Goal: Task Accomplishment & Management: Complete application form

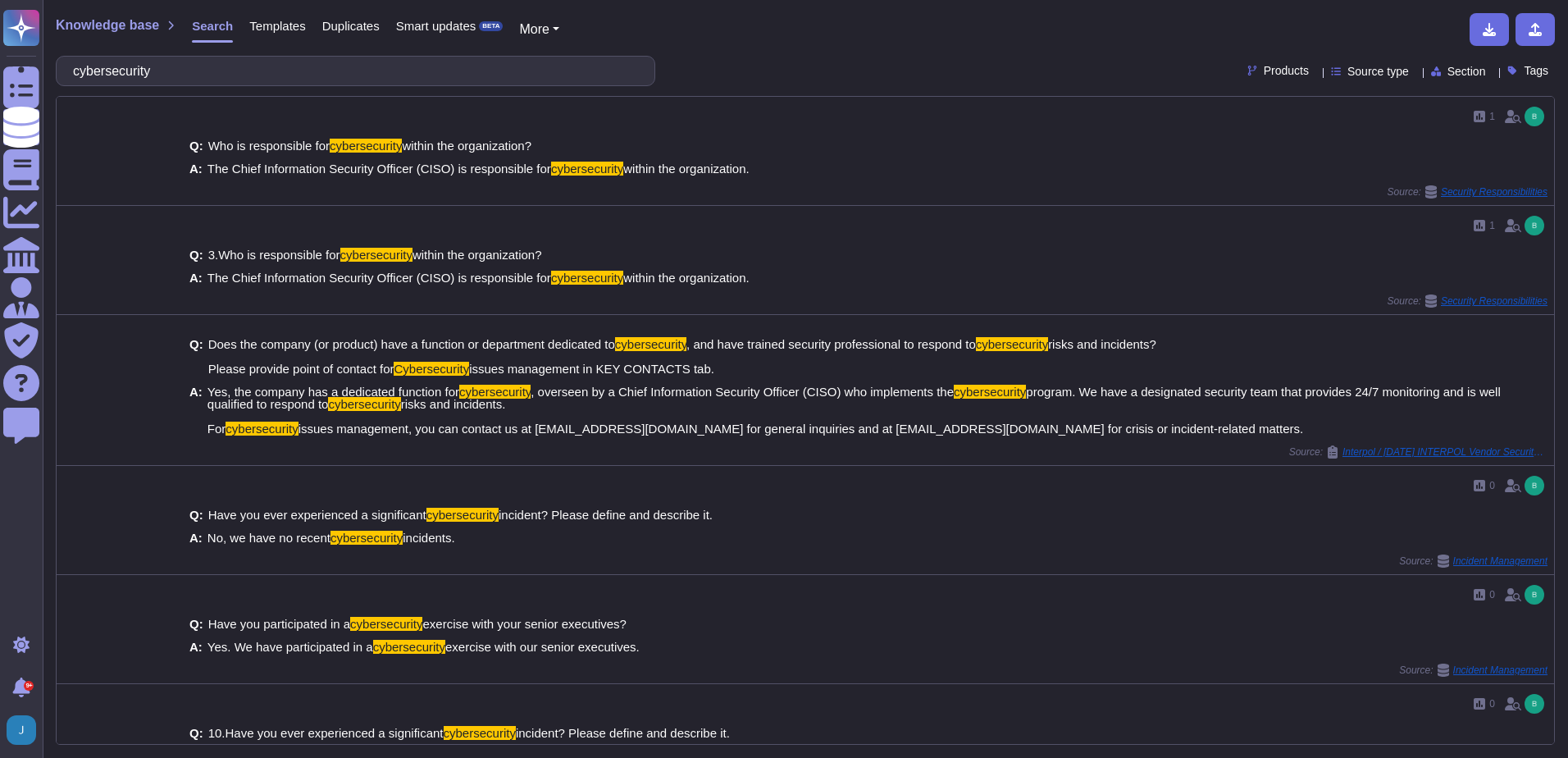
scroll to position [696, 0]
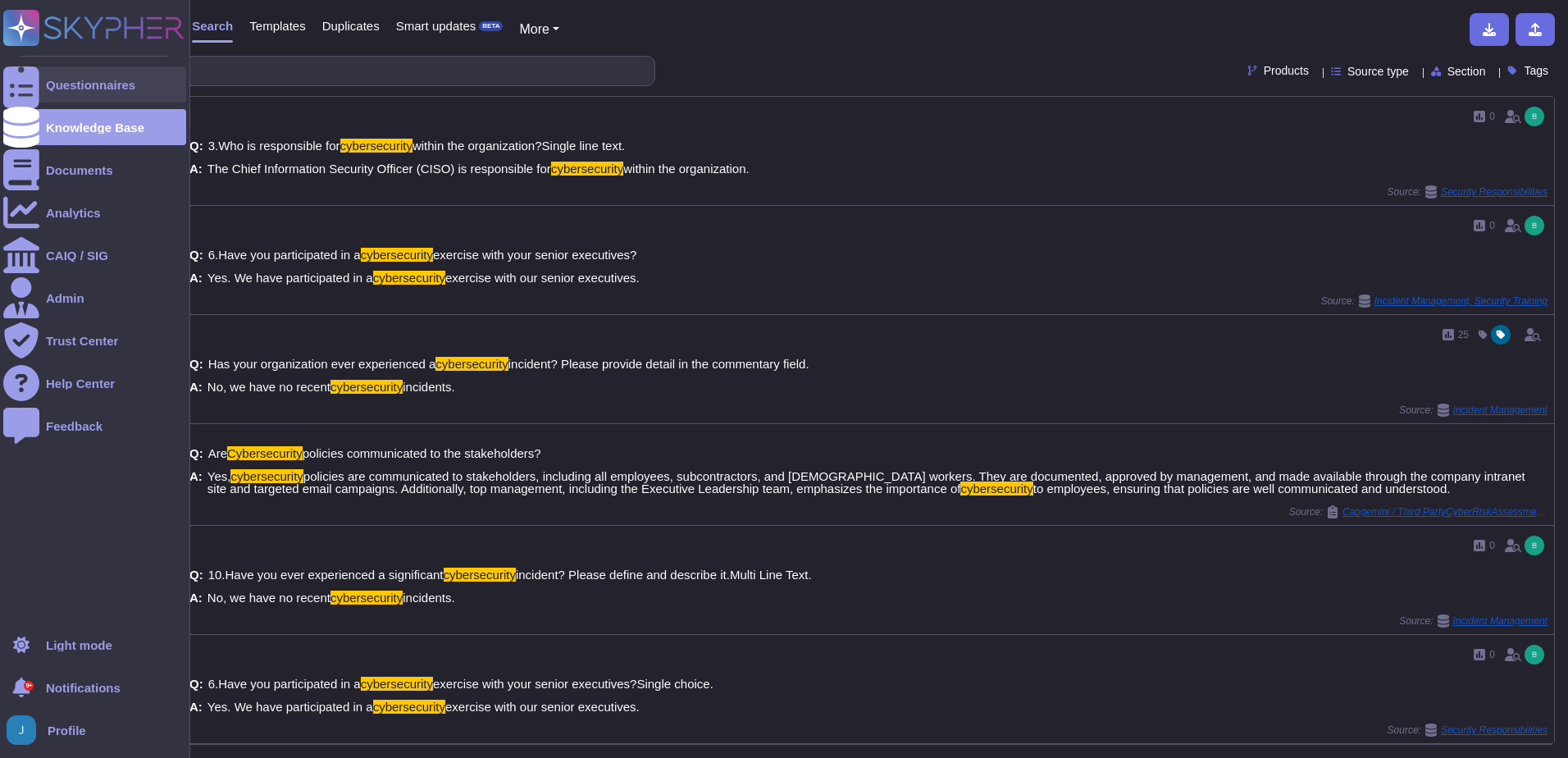
click at [93, 87] on div "Questionnaires" at bounding box center [90, 86] width 89 height 13
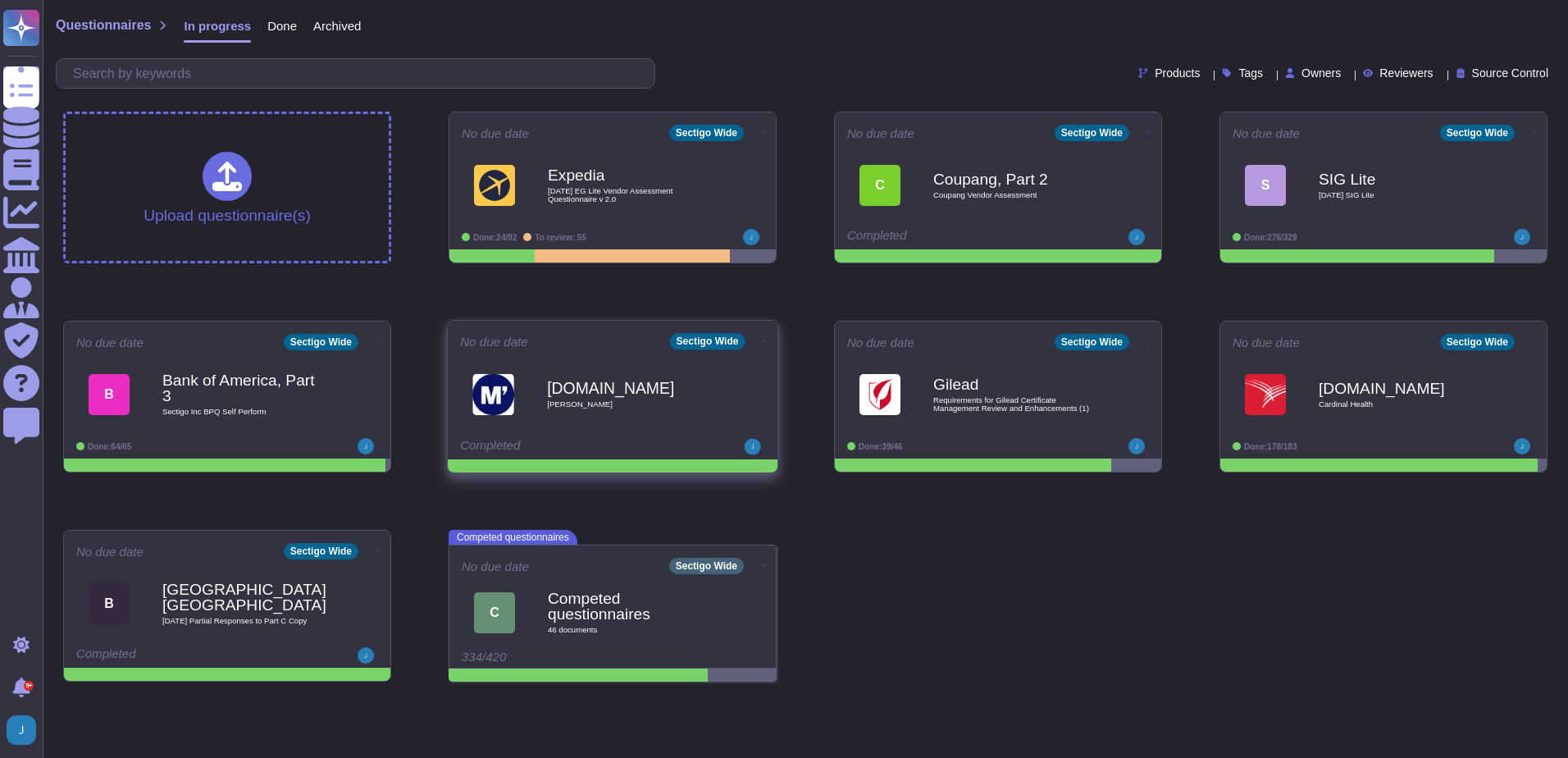
click at [762, 135] on icon at bounding box center [764, 132] width 4 height 5
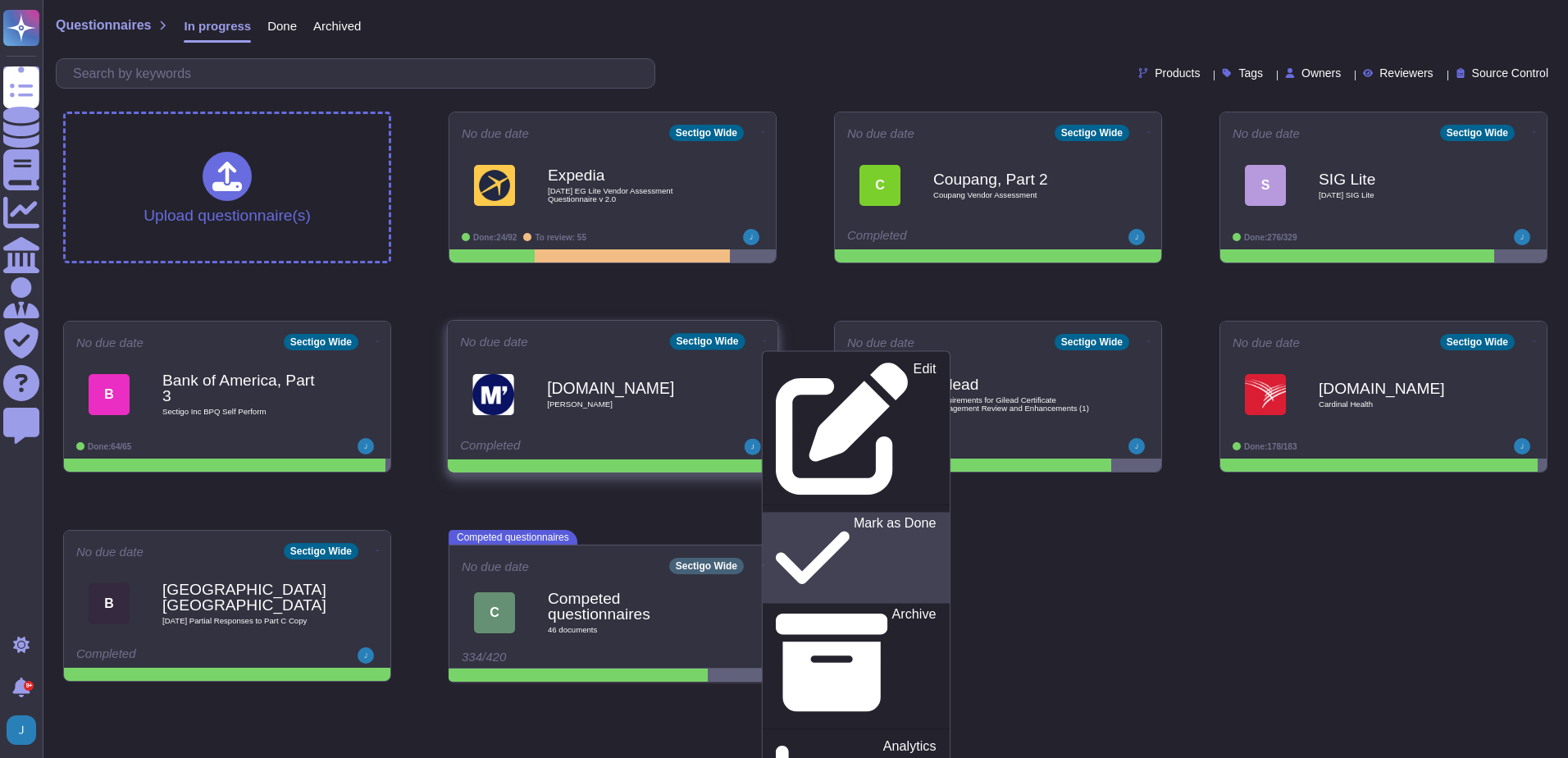
click at [854, 516] on p "Mark as Done" at bounding box center [895, 558] width 83 height 84
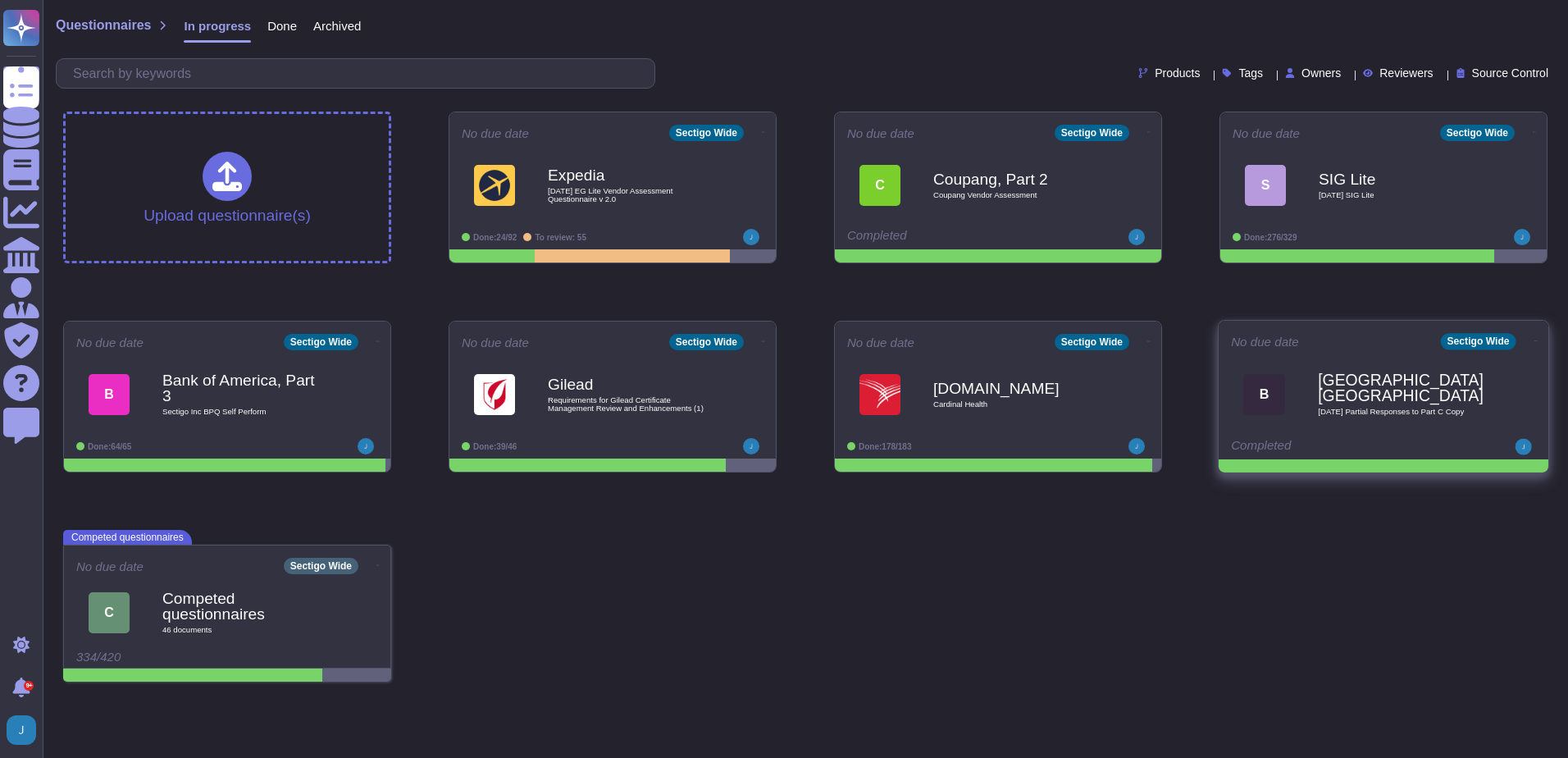
click at [1331, 396] on b "Bristol, University of" at bounding box center [1401, 388] width 166 height 32
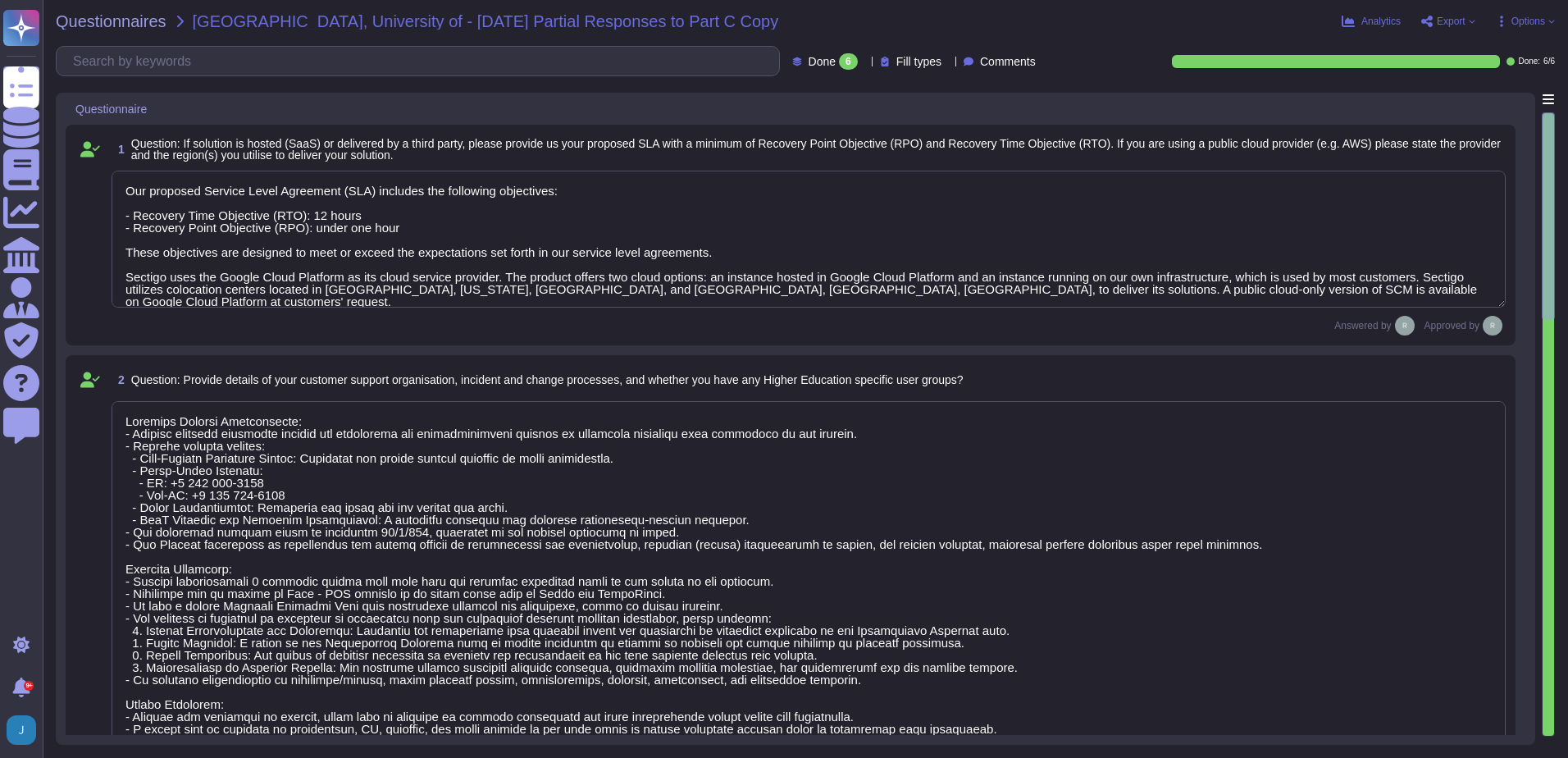
type textarea "Our proposed Service Level Agreement (SLA) includes the following objectives: -…"
type textarea "Customer Support Organization: - Sectigo provides technical support for deploym…"
type textarea "The University can obtain its data by exporting customer certificate data as a …"
type textarea "No. Our SCM solution is a SaaS product which can be accessed in the Web portal …"
click at [1432, 18] on icon at bounding box center [1426, 21] width 12 height 12
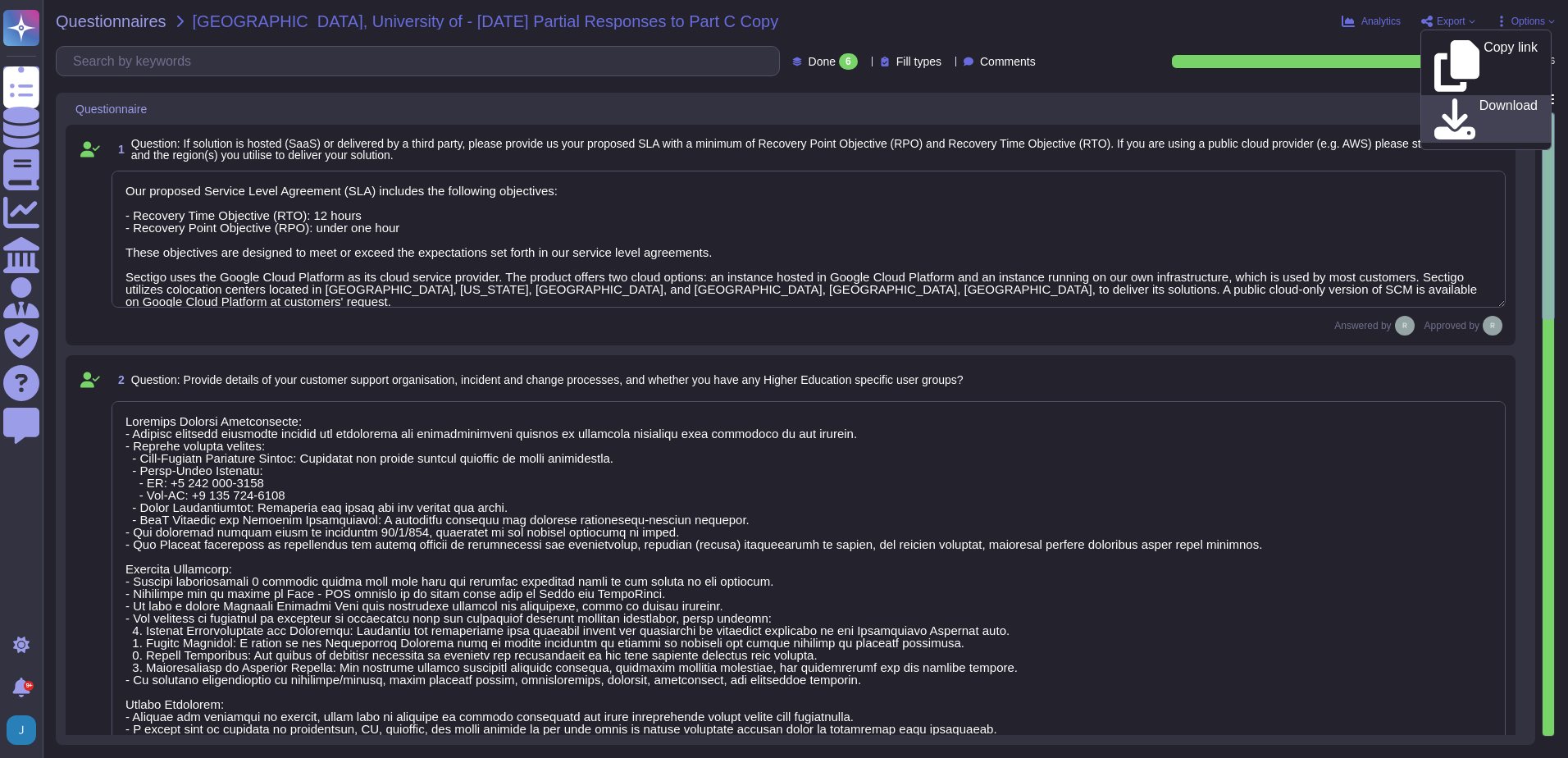
click at [1430, 96] on link "Download" at bounding box center [1485, 119] width 129 height 47
click at [103, 15] on span "Questionnaires" at bounding box center [111, 21] width 111 height 16
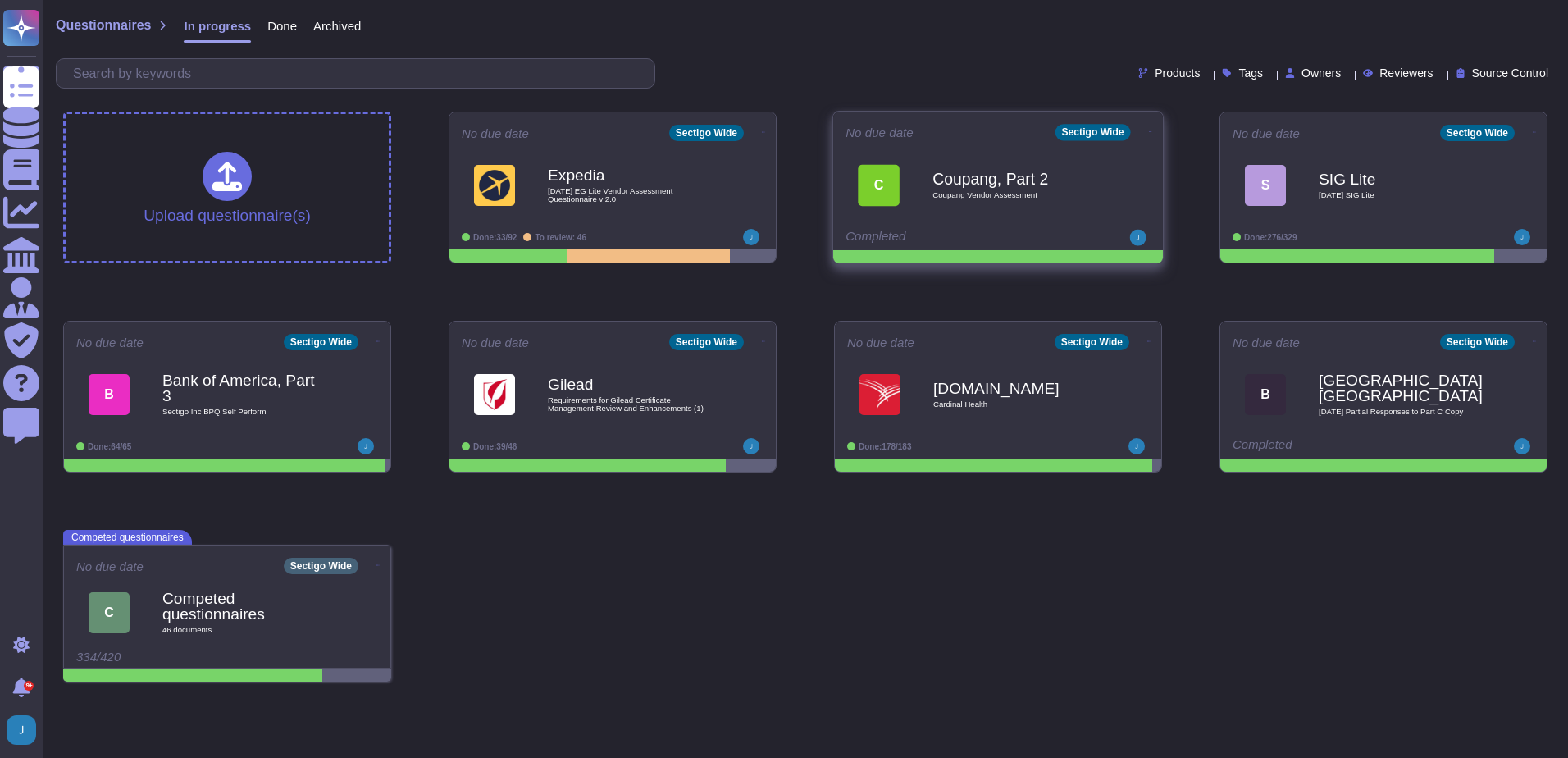
click at [1004, 159] on div "Coupang, Part 2 Coupang Vendor Assessment" at bounding box center [1015, 185] width 166 height 66
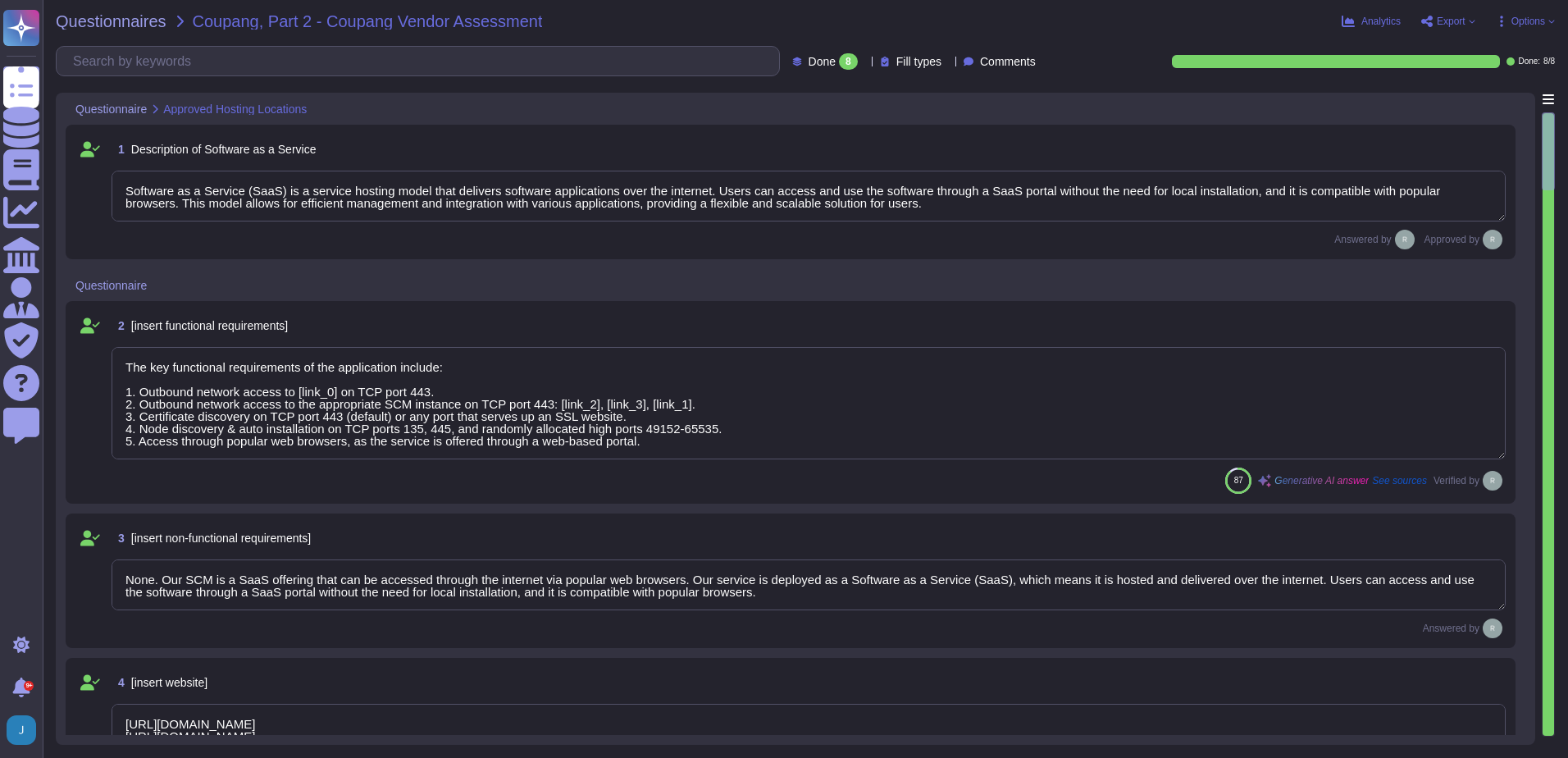
type textarea "Software as a Service (SaaS) is a service hosting model that delivers software …"
type textarea "The key functional requirements of the application include: 1. Outbound network…"
type textarea "None. Our SCM is a SaaS offering that can be accessed through the internet via …"
type textarea "https://www.sectigo.com/ https://scm.sectigo.com"
type textarea "- Secaucus, New Jersey, USA - Colocation Center - Manchester, England, UK - Col…"
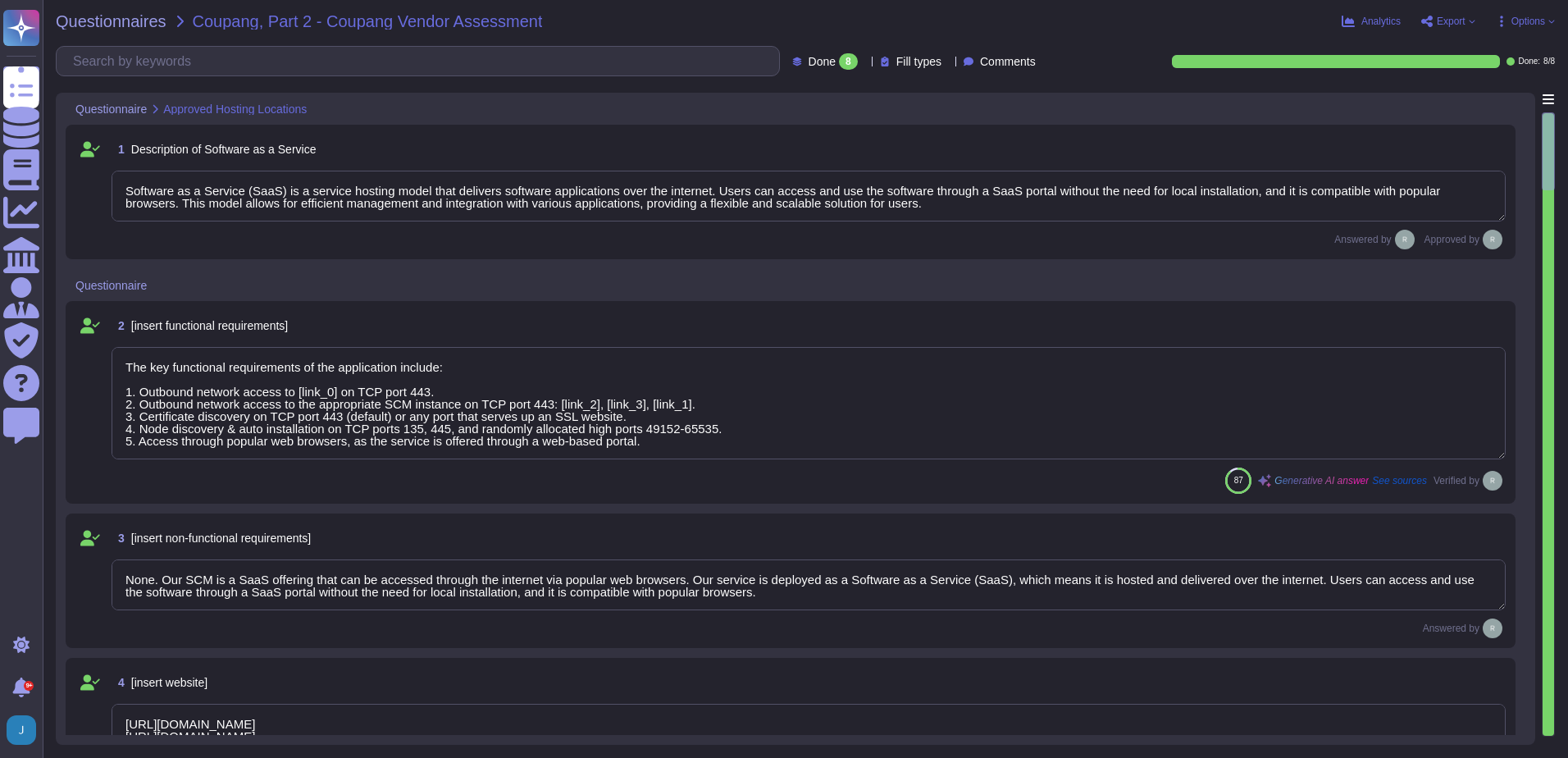
type textarea "Software/Training Documentation: 1. Administrator guide to SCM 2. Online docume…"
click at [1446, 21] on span "Export" at bounding box center [1452, 21] width 29 height 10
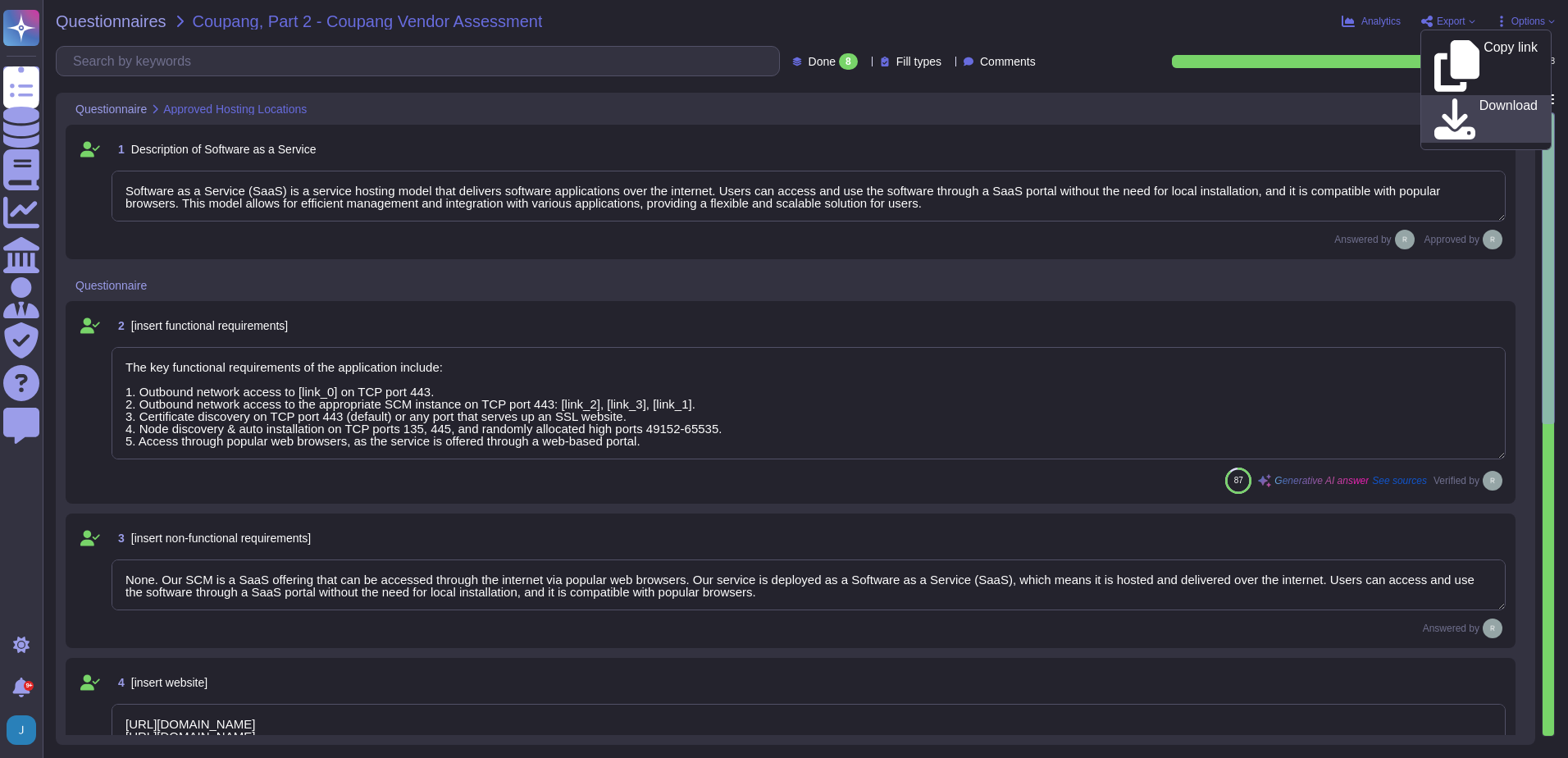
click at [1479, 99] on p "Download" at bounding box center [1508, 119] width 58 height 40
click at [104, 17] on span "Questionnaires" at bounding box center [111, 21] width 111 height 16
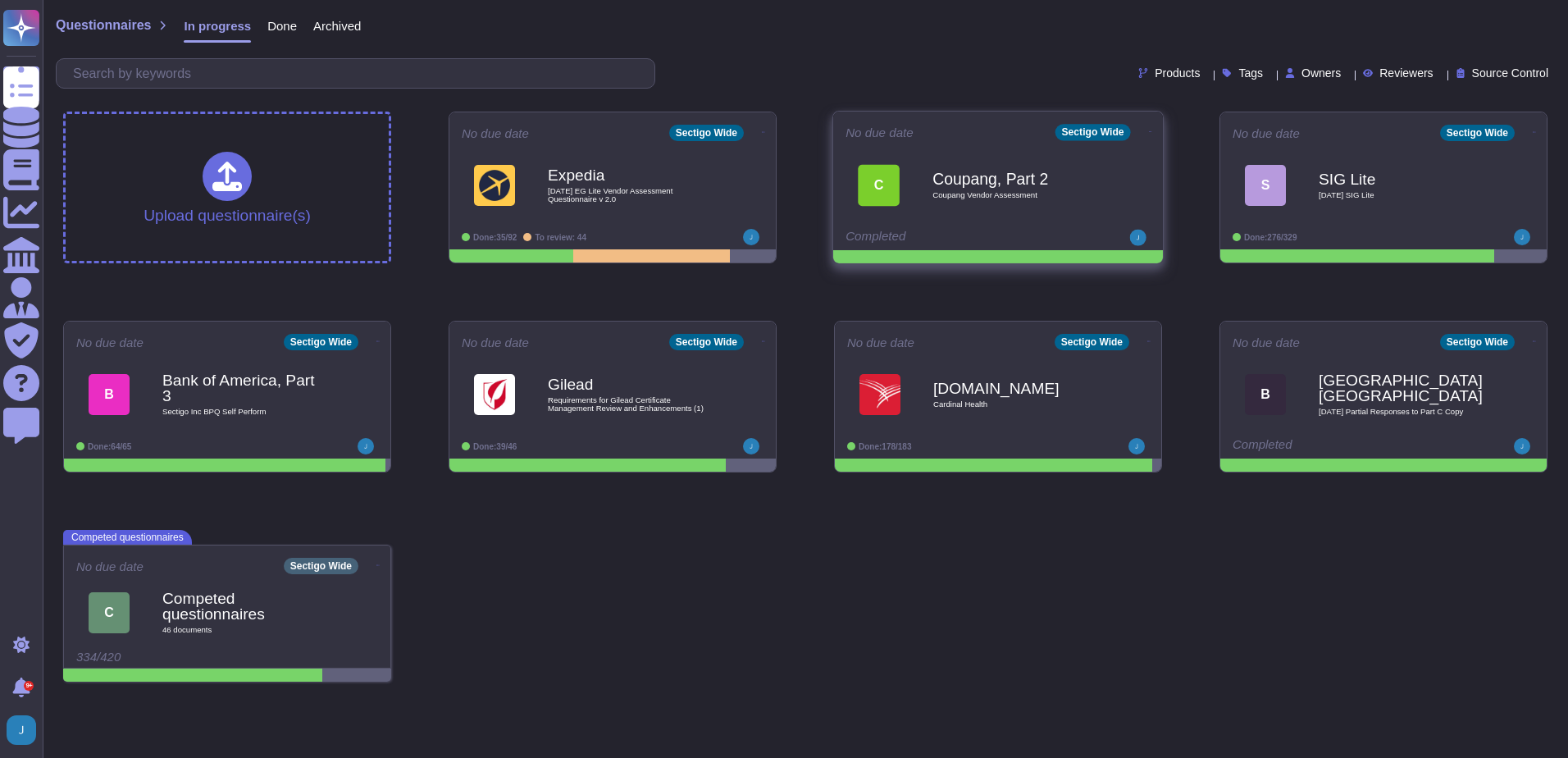
click at [765, 135] on icon at bounding box center [764, 132] width 4 height 5
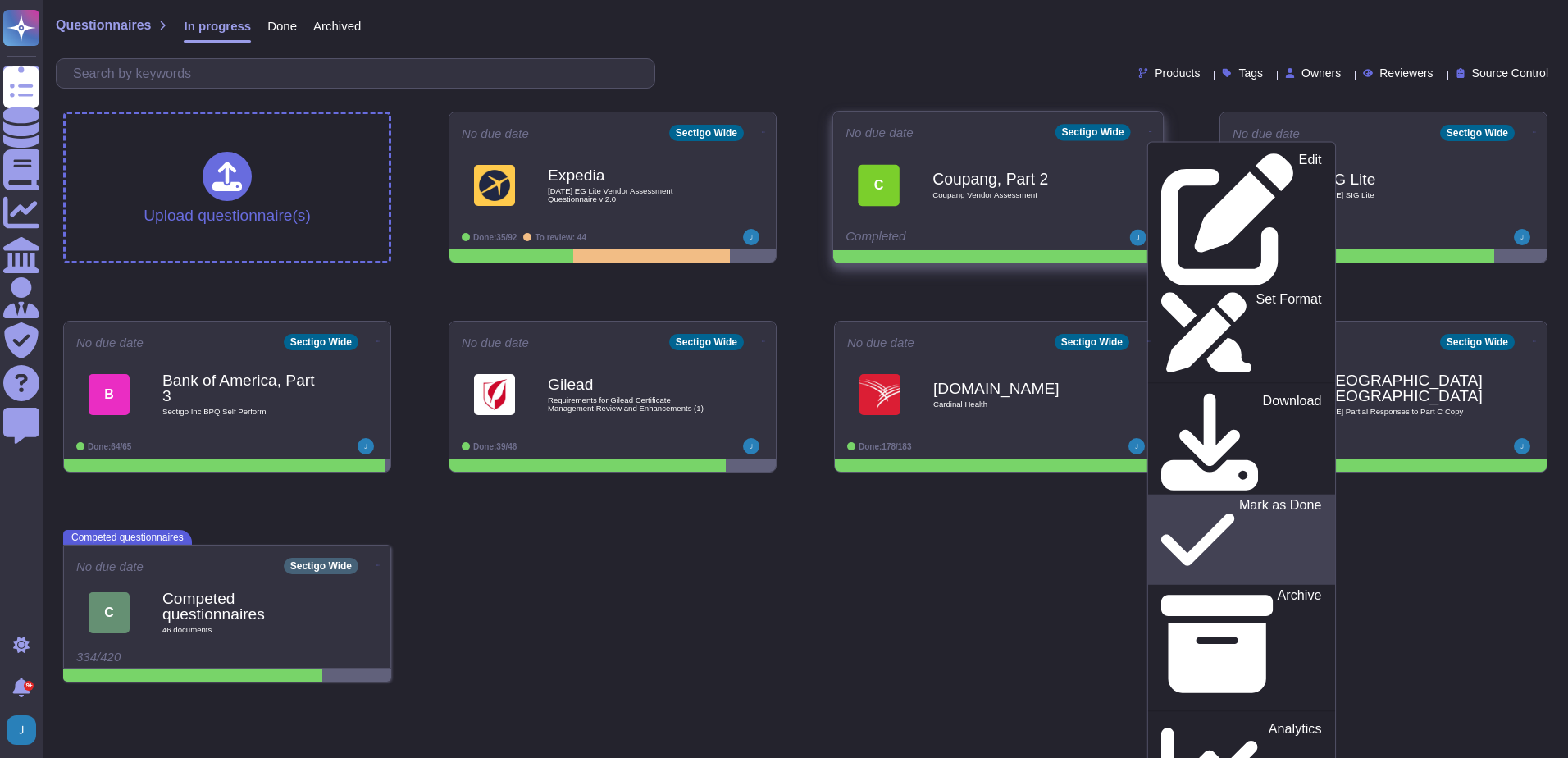
click at [1239, 498] on p "Mark as Done" at bounding box center [1280, 540] width 83 height 84
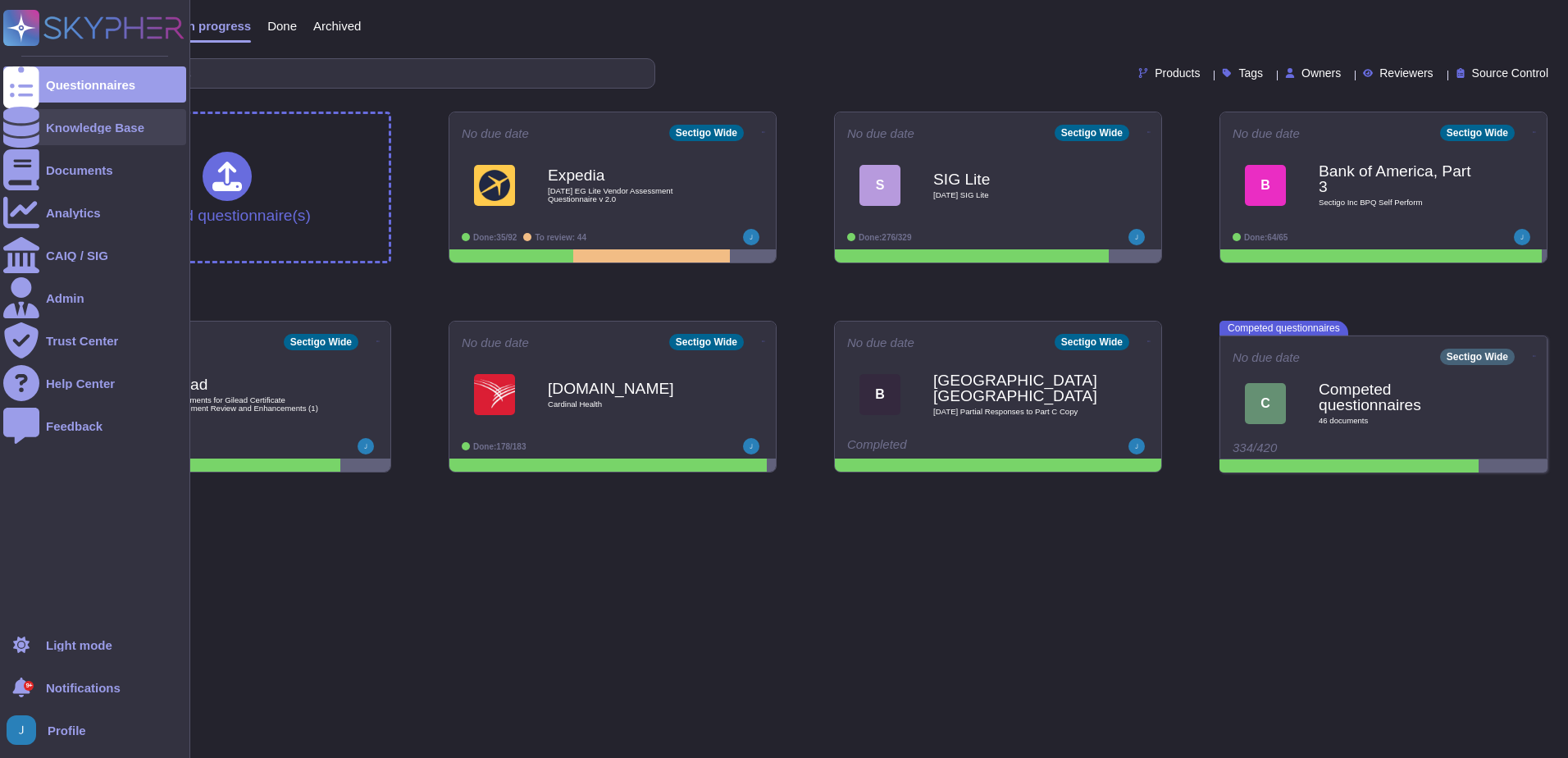
click at [72, 124] on div "Knowledge Base" at bounding box center [95, 127] width 98 height 13
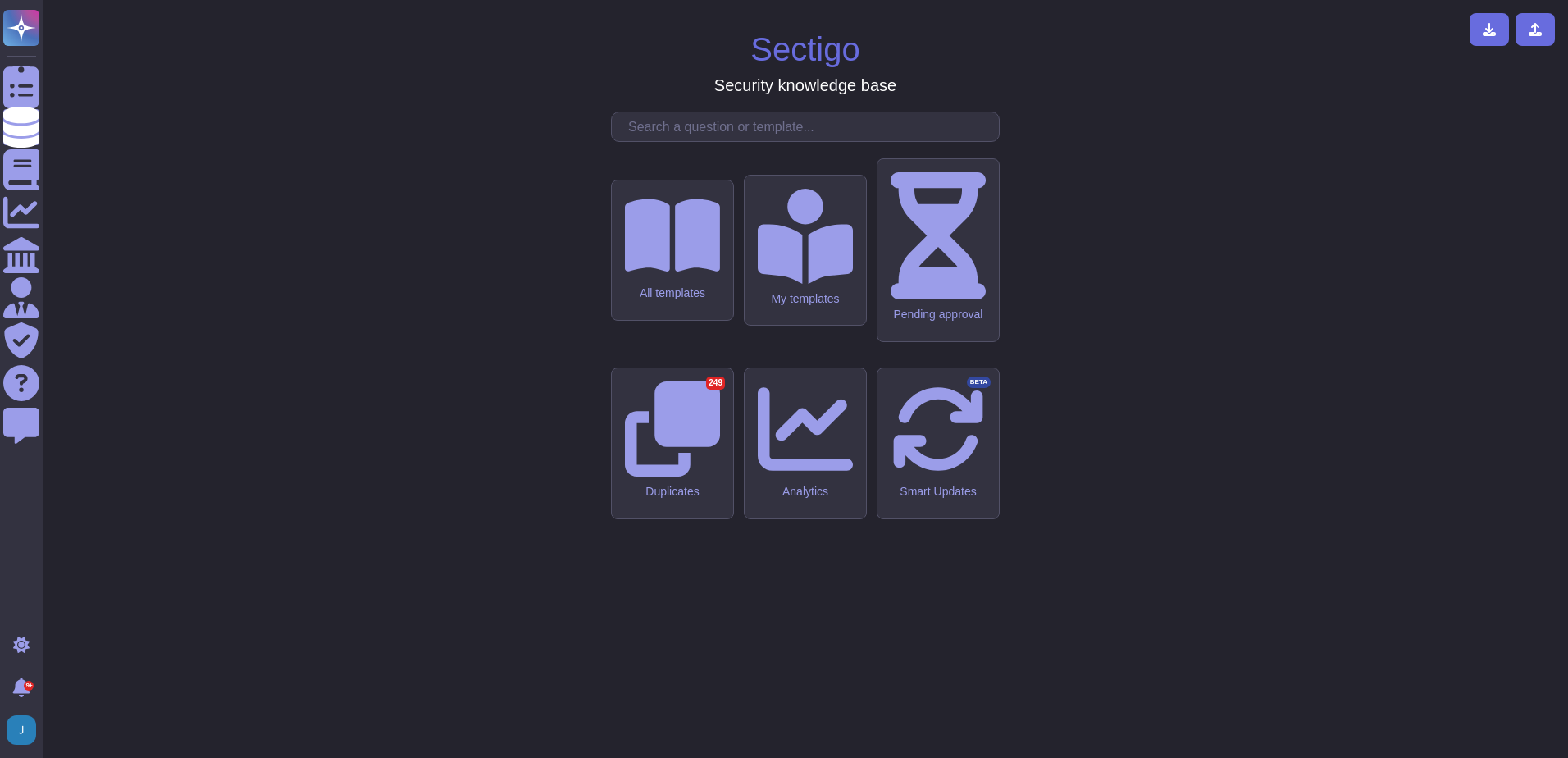
drag, startPoint x: 641, startPoint y: 247, endPoint x: 659, endPoint y: 260, distance: 22.2
click at [645, 249] on div "Sectigo Security knowledge base All templates My templates Pending approval Dup…" at bounding box center [805, 379] width 1499 height 732
click at [663, 141] on input "text" at bounding box center [809, 127] width 379 height 29
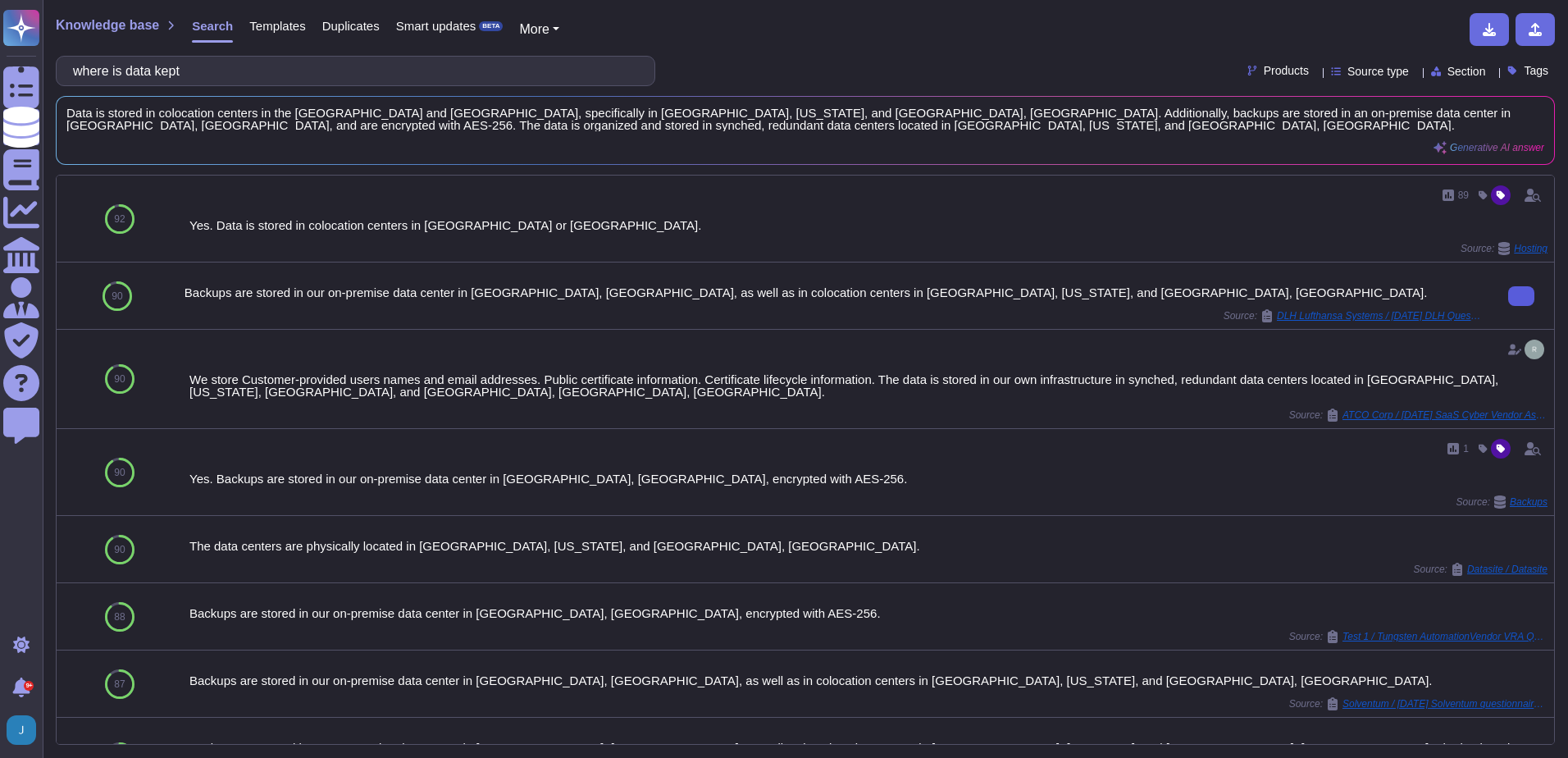
click at [1517, 291] on button at bounding box center [1521, 297] width 26 height 20
click at [187, 74] on input "where is data kept" at bounding box center [351, 71] width 573 height 29
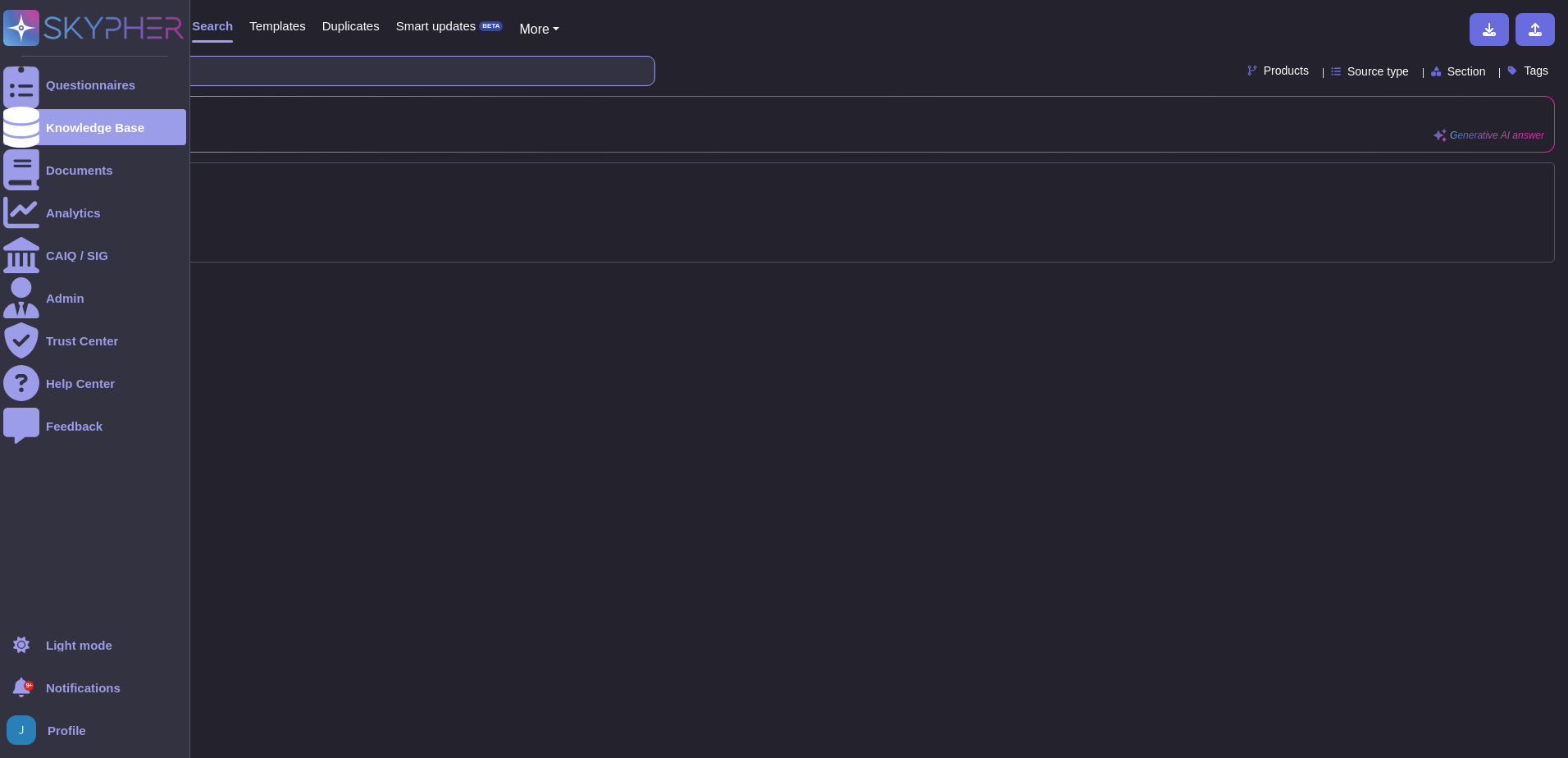
drag, startPoint x: 235, startPoint y: 66, endPoint x: 15, endPoint y: 45, distance: 221.0
click at [16, 45] on div "Questionnaires Knowledge Base Documents Analytics CAIQ / SIG Admin Trust Center…" at bounding box center [784, 379] width 1568 height 758
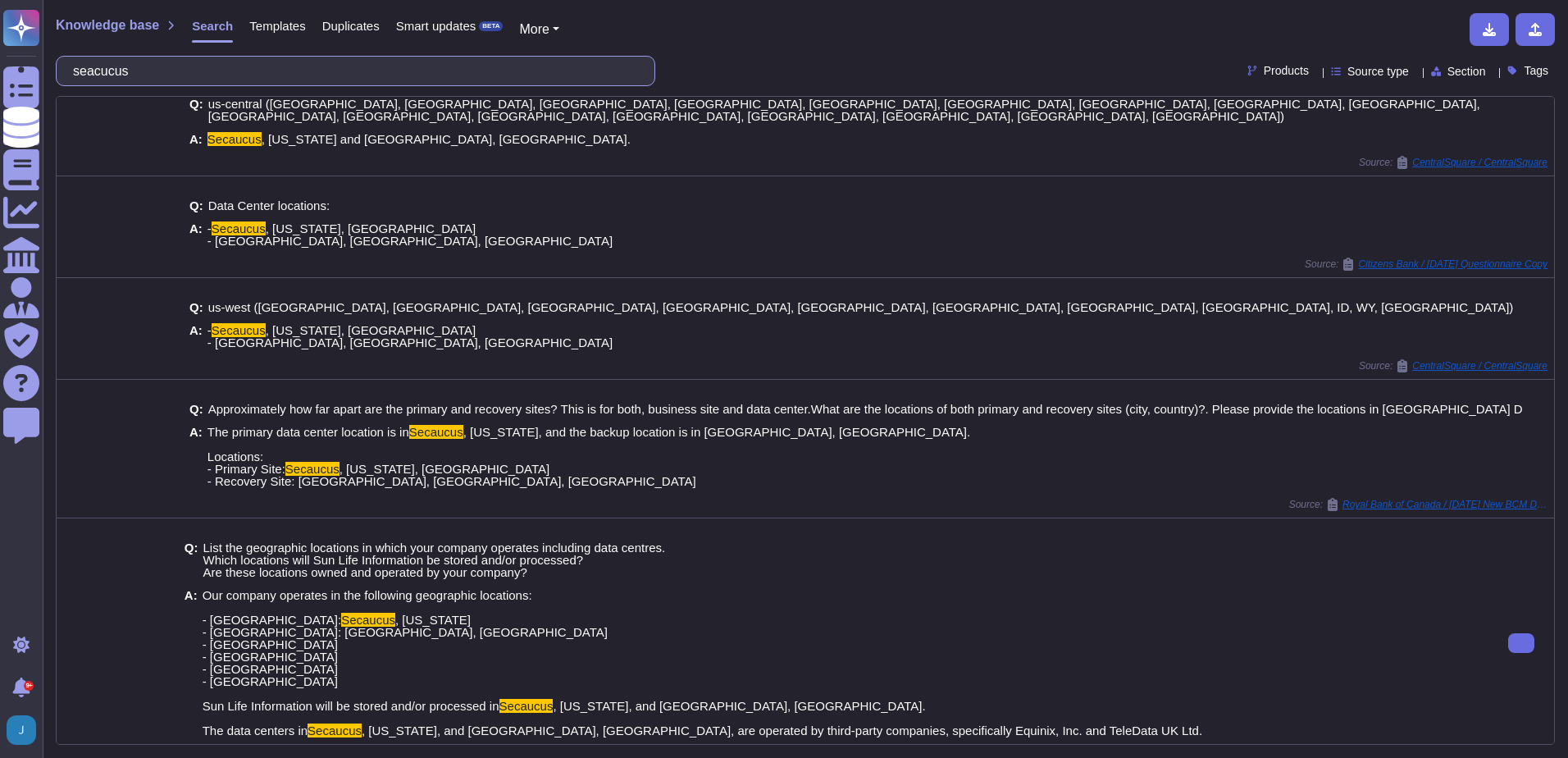
scroll to position [444, 0]
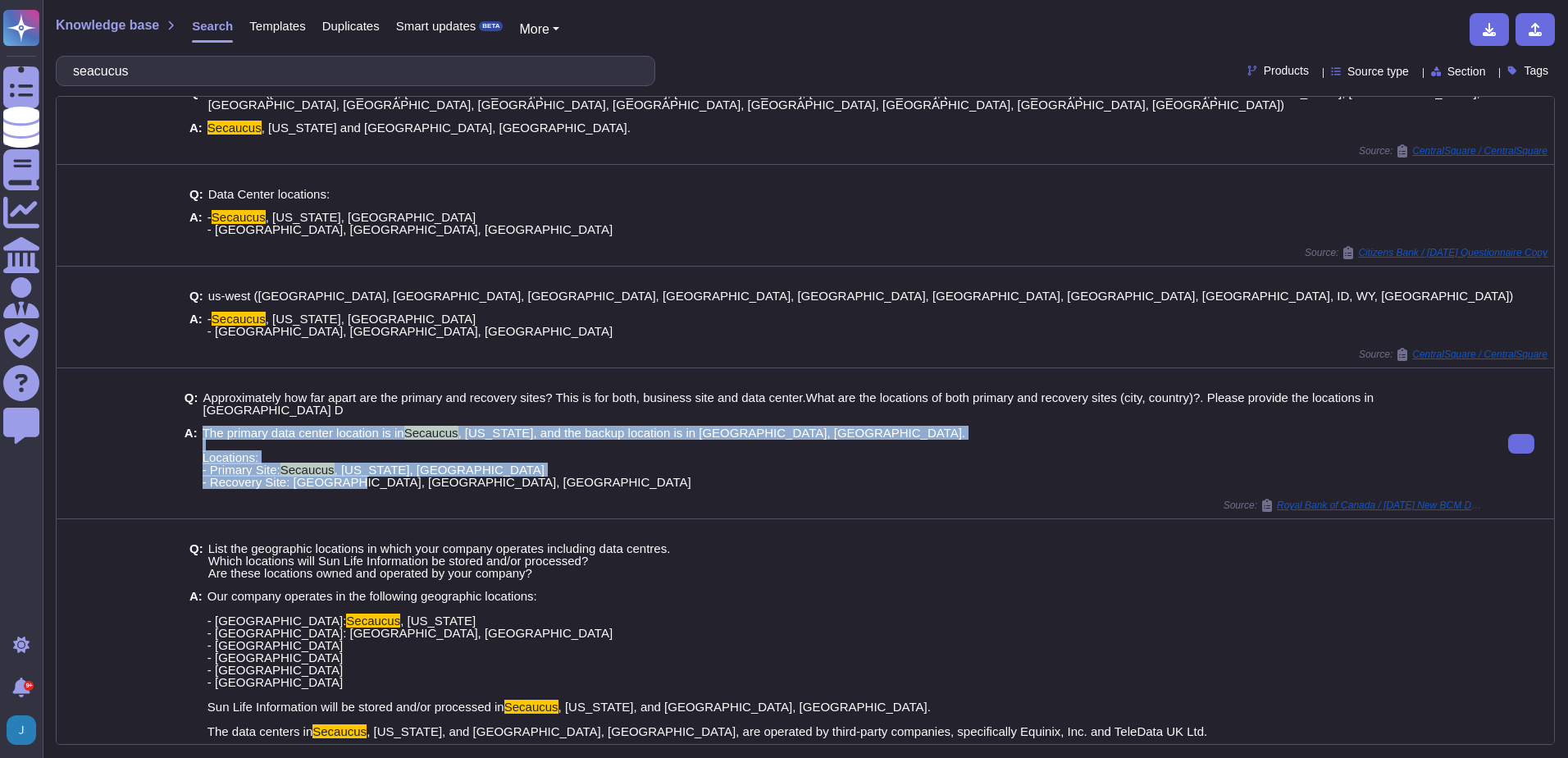
drag, startPoint x: 500, startPoint y: 467, endPoint x: 199, endPoint y: 404, distance: 307.5
click at [199, 404] on div "Q: Approximately how far apart are the primary and recovery sites? This is for …" at bounding box center [833, 440] width 1297 height 117
copy span "The primary data center location is in Secaucus , New Jersey, and the backup lo…"
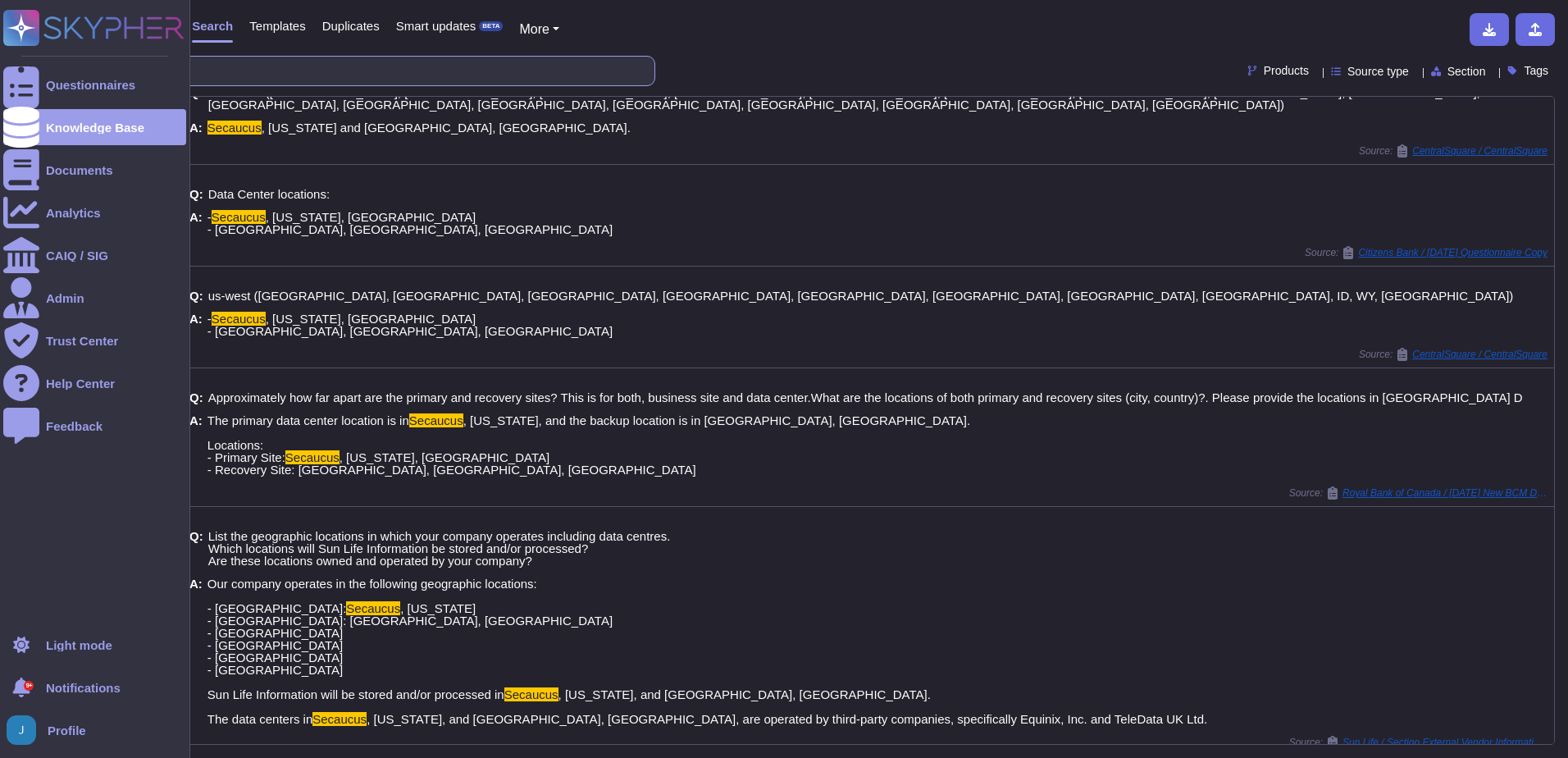
drag, startPoint x: 234, startPoint y: 80, endPoint x: 36, endPoint y: 55, distance: 199.6
click at [36, 55] on div "Questionnaires Knowledge Base Documents Analytics CAIQ / SIG Admin Trust Center…" at bounding box center [784, 379] width 1568 height 758
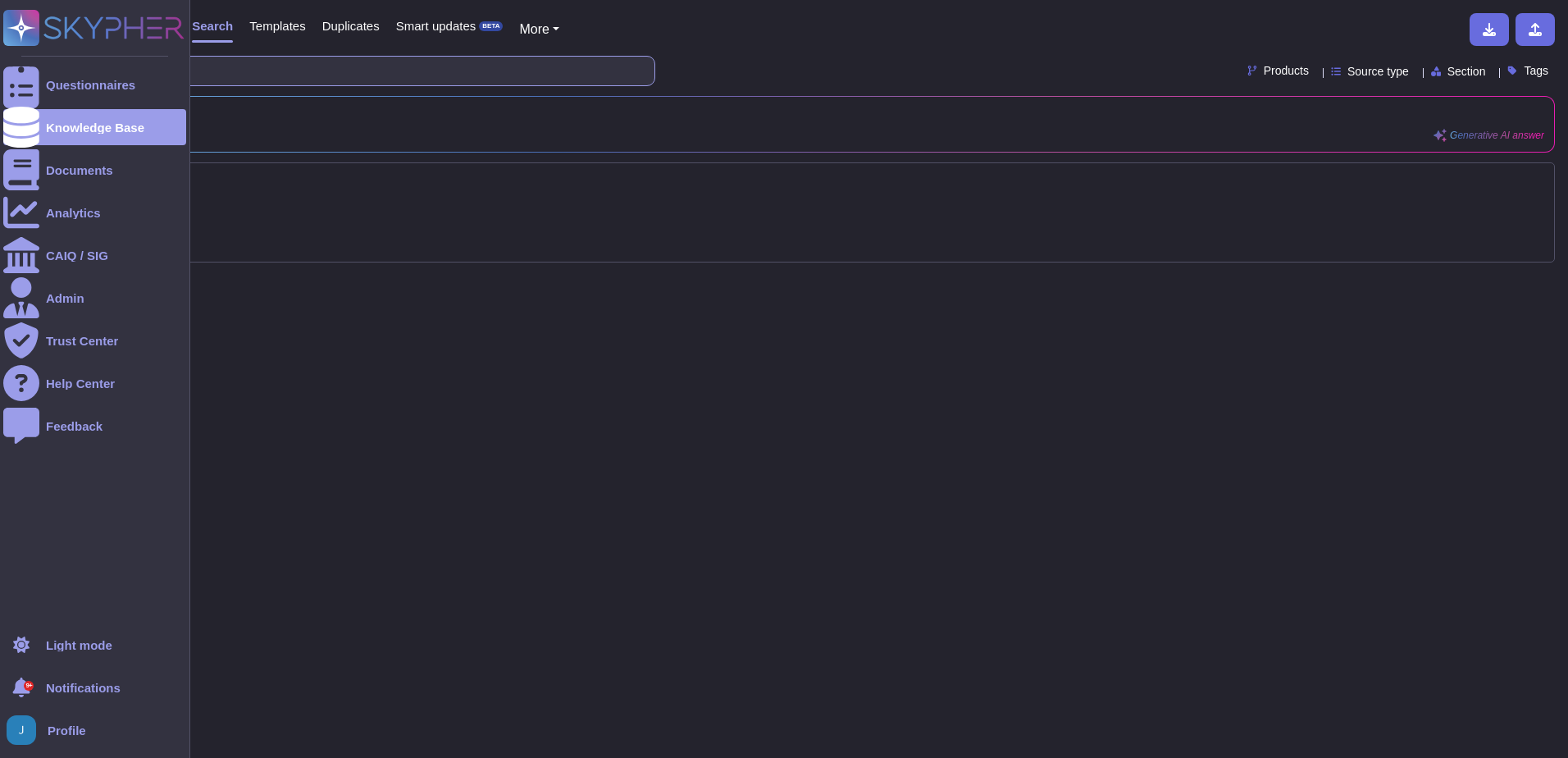
scroll to position [0, 0]
type input "redundant"
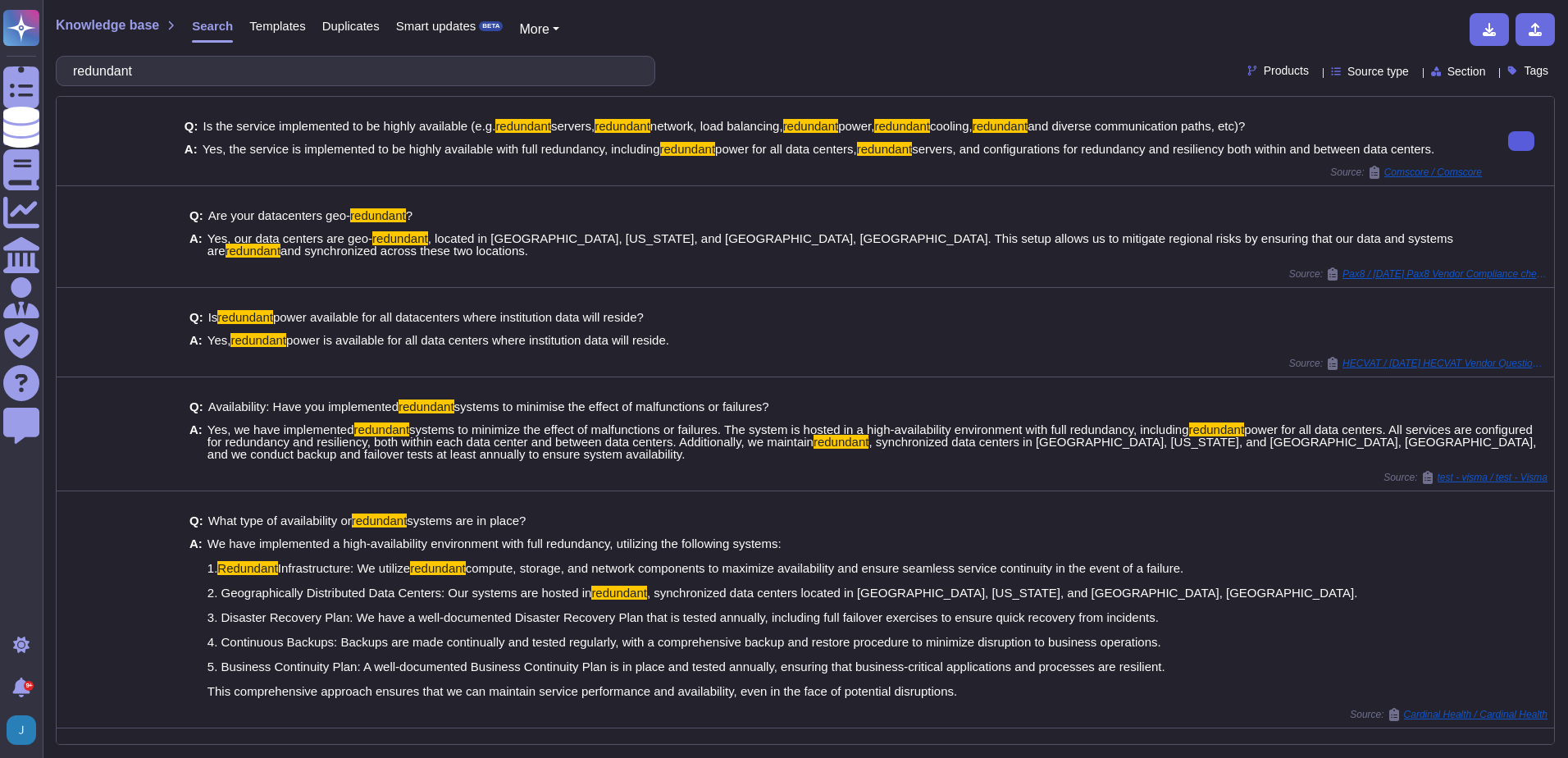
click at [1520, 141] on button at bounding box center [1521, 141] width 26 height 20
